Goal: Navigation & Orientation: Go to known website

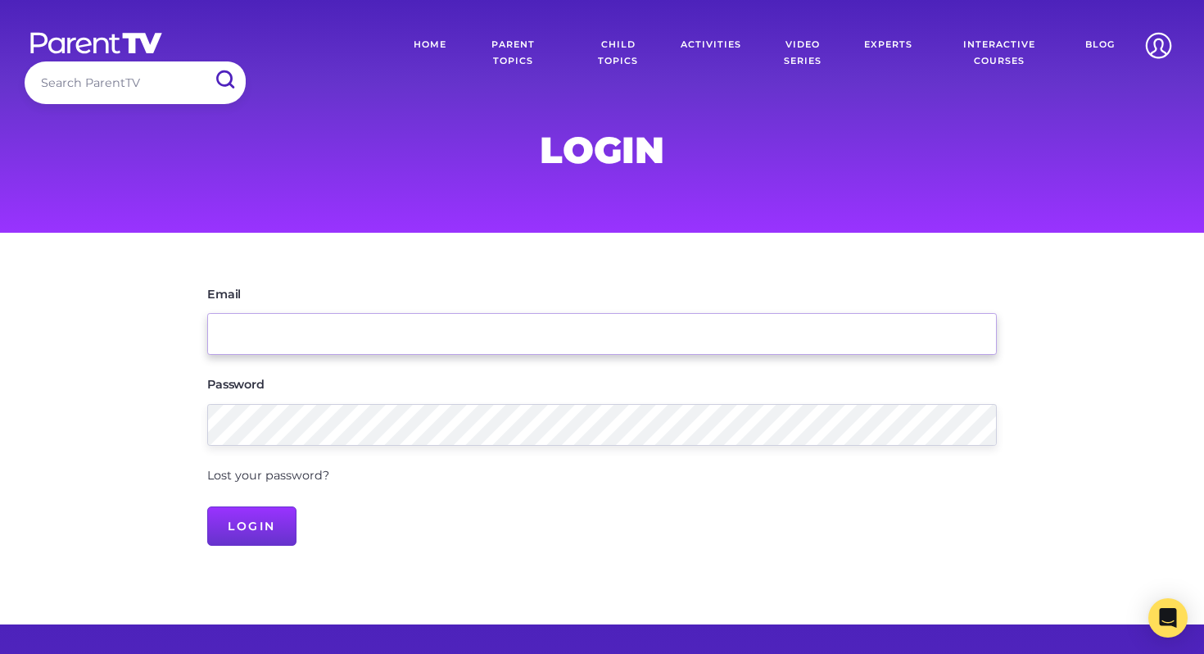
click at [653, 323] on input "Email" at bounding box center [601, 334] width 789 height 42
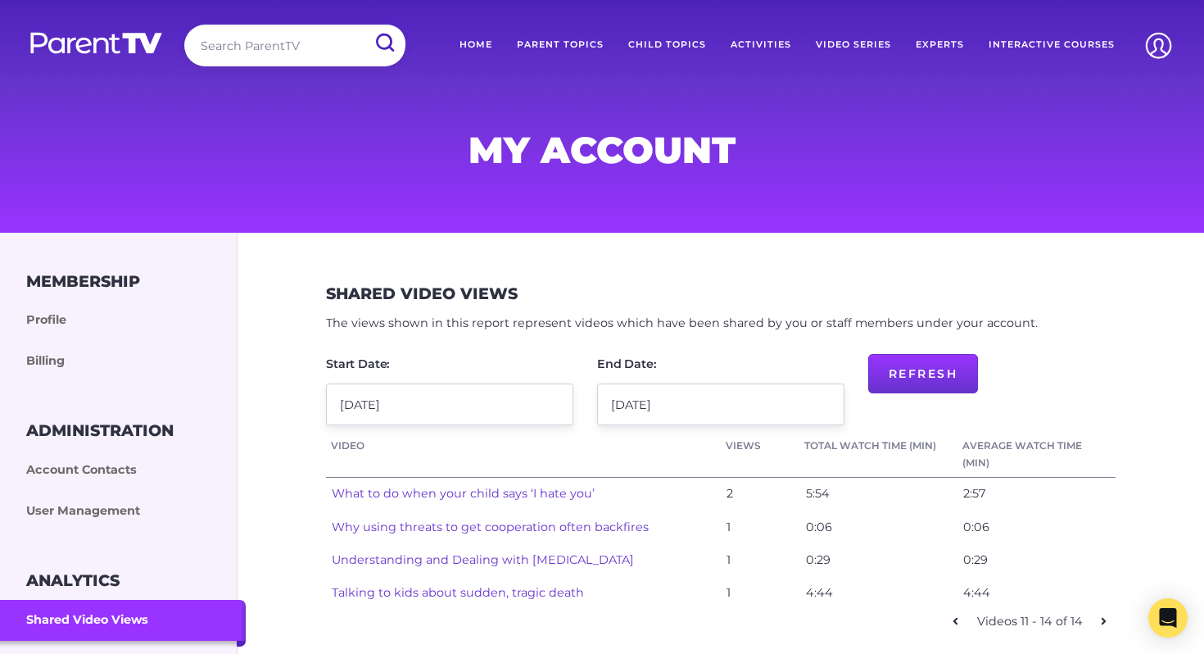
scroll to position [13, 0]
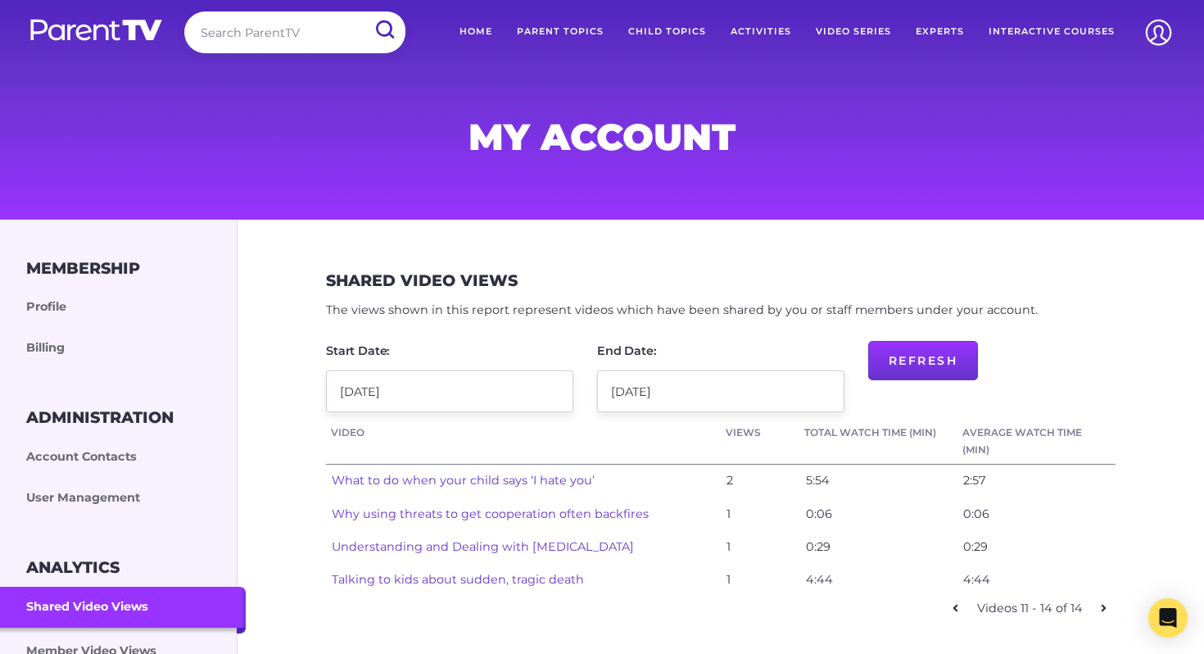
click at [89, 21] on img at bounding box center [96, 30] width 135 height 24
